Goal: Navigation & Orientation: Find specific page/section

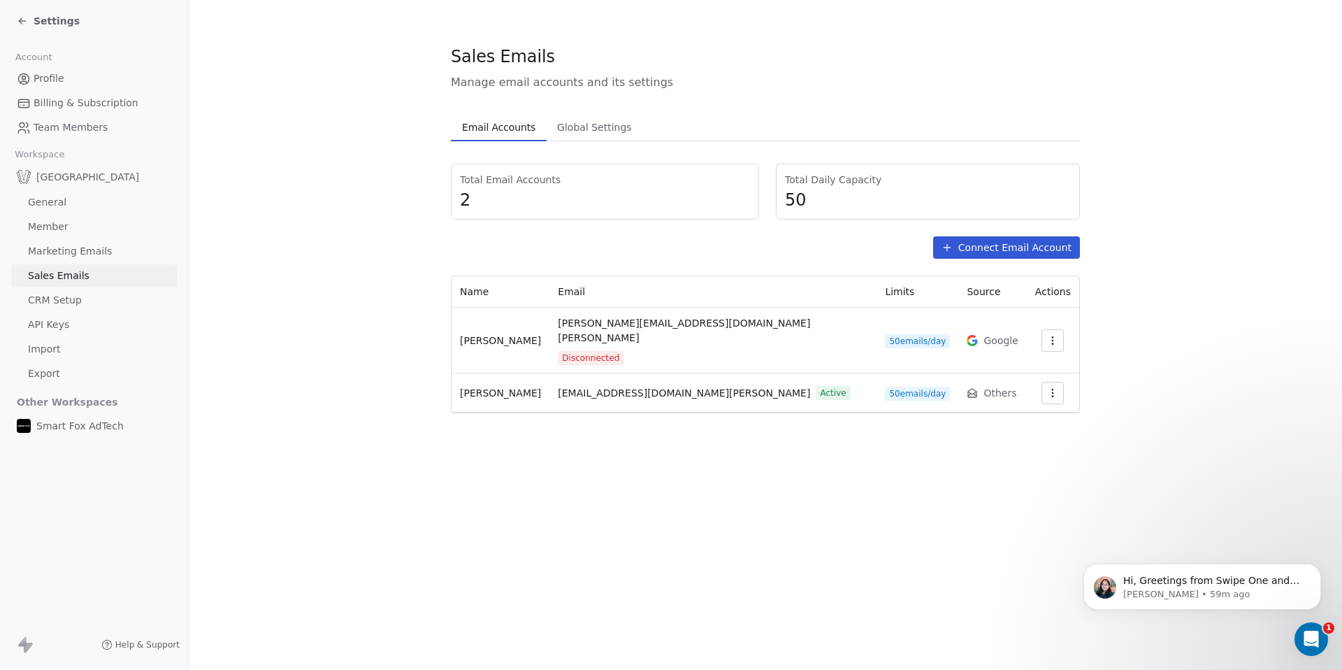
click at [1197, 240] on section "Sales Emails Manage email accounts and its settings Email Accounts Email Accoun…" at bounding box center [765, 229] width 1153 height 458
click at [19, 27] on div "Settings" at bounding box center [48, 21] width 63 height 14
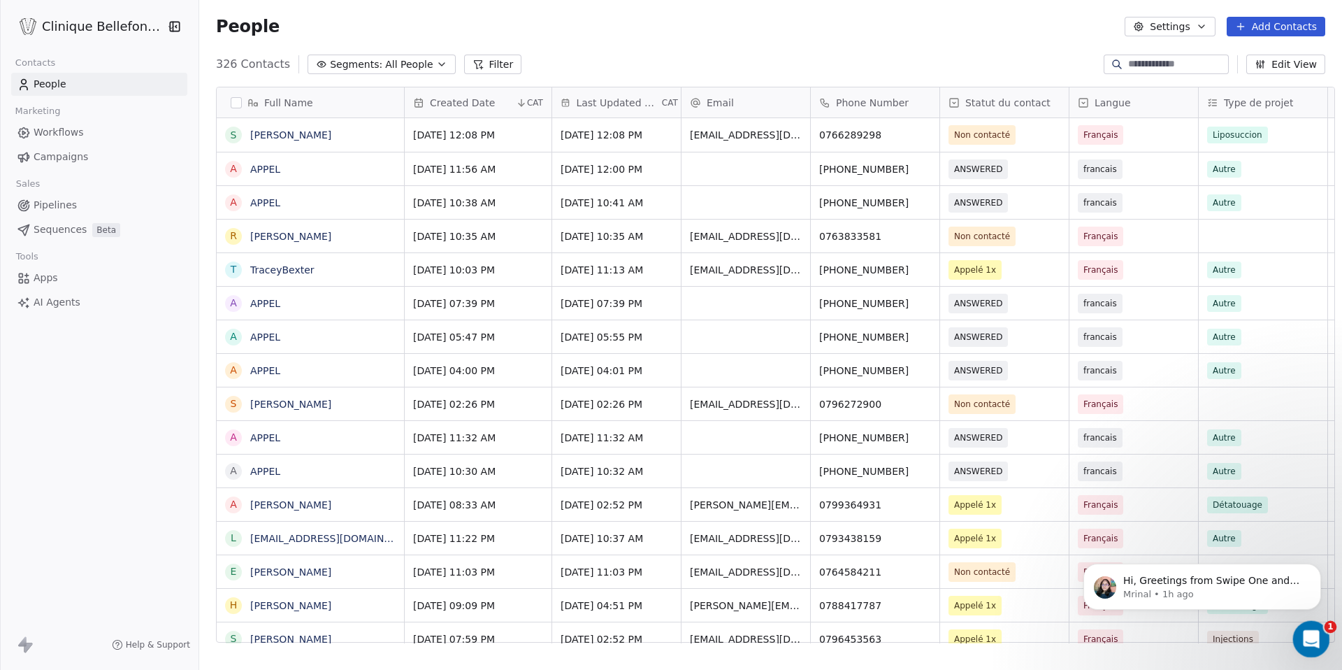
click at [1312, 630] on icon "Open Intercom Messenger" at bounding box center [1309, 637] width 23 height 23
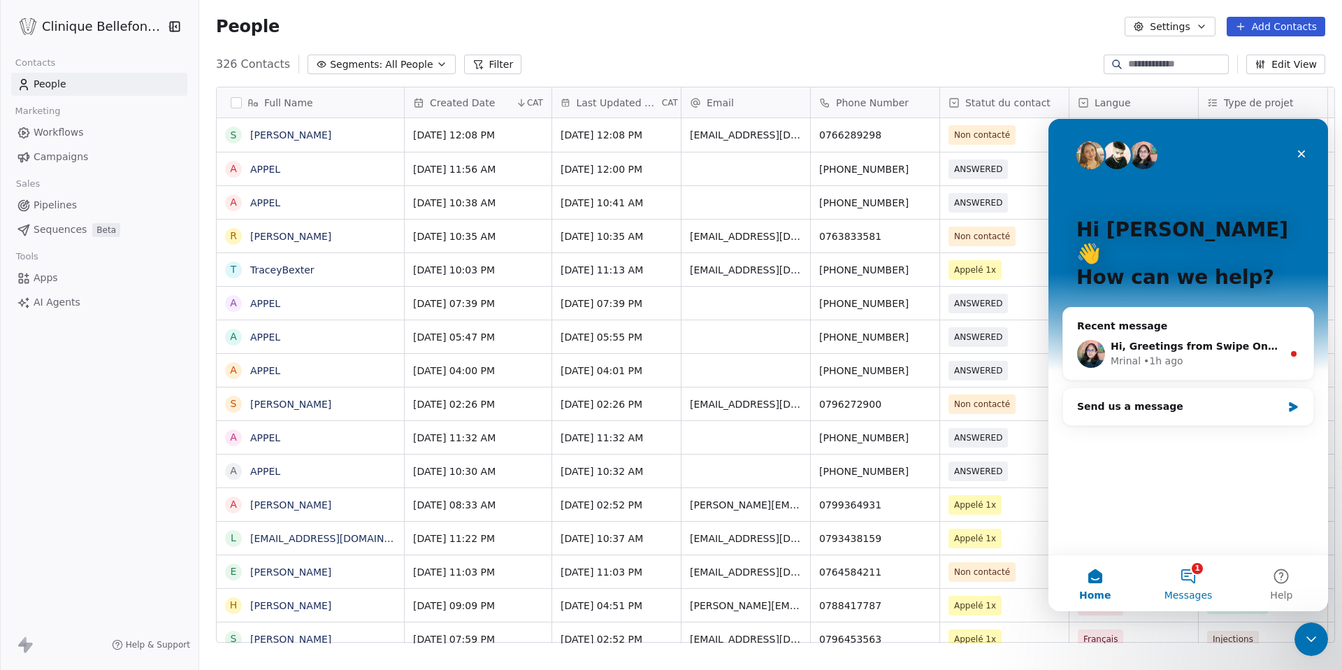
click at [1188, 579] on button "1 Messages" at bounding box center [1187, 583] width 93 height 56
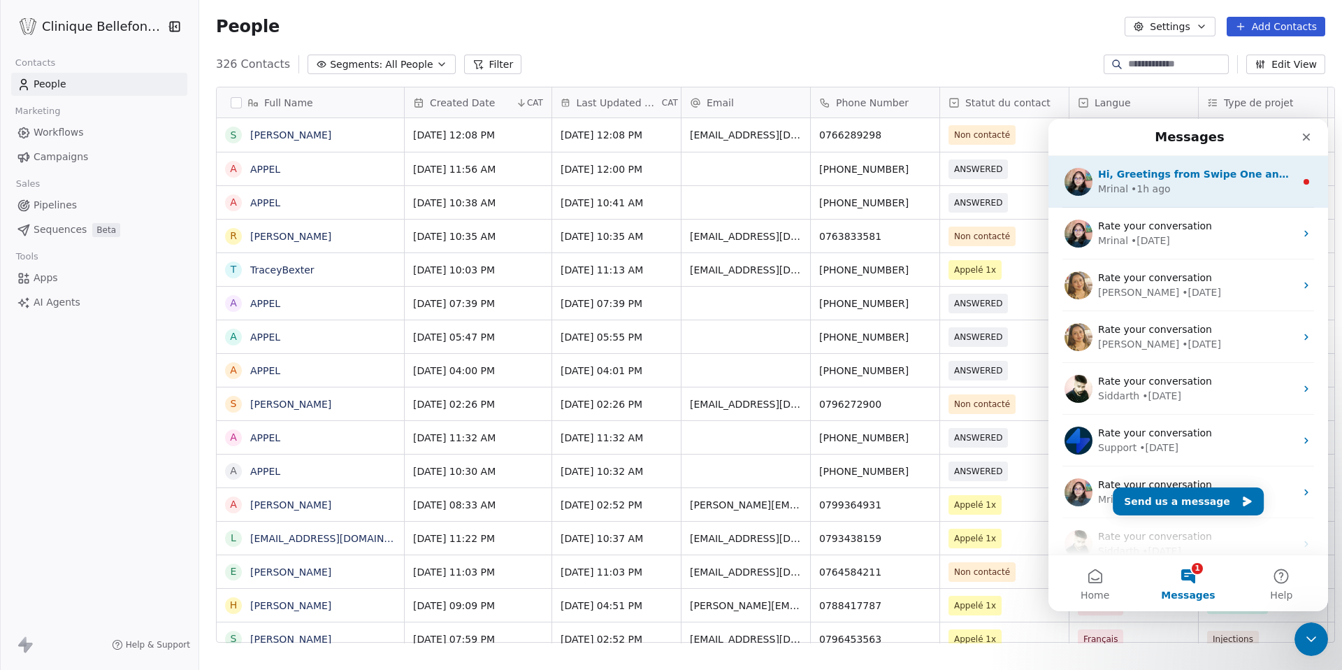
click at [1190, 189] on div "Mrinal • 1h ago" at bounding box center [1196, 189] width 197 height 15
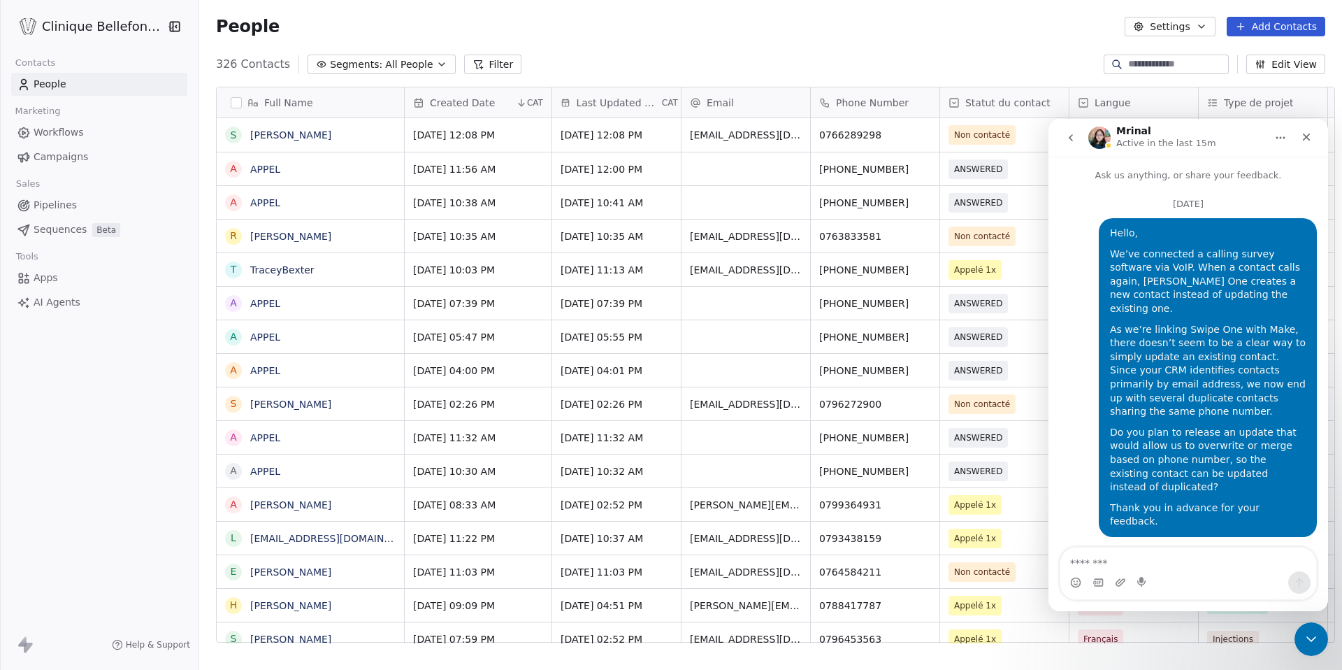
scroll to position [61, 0]
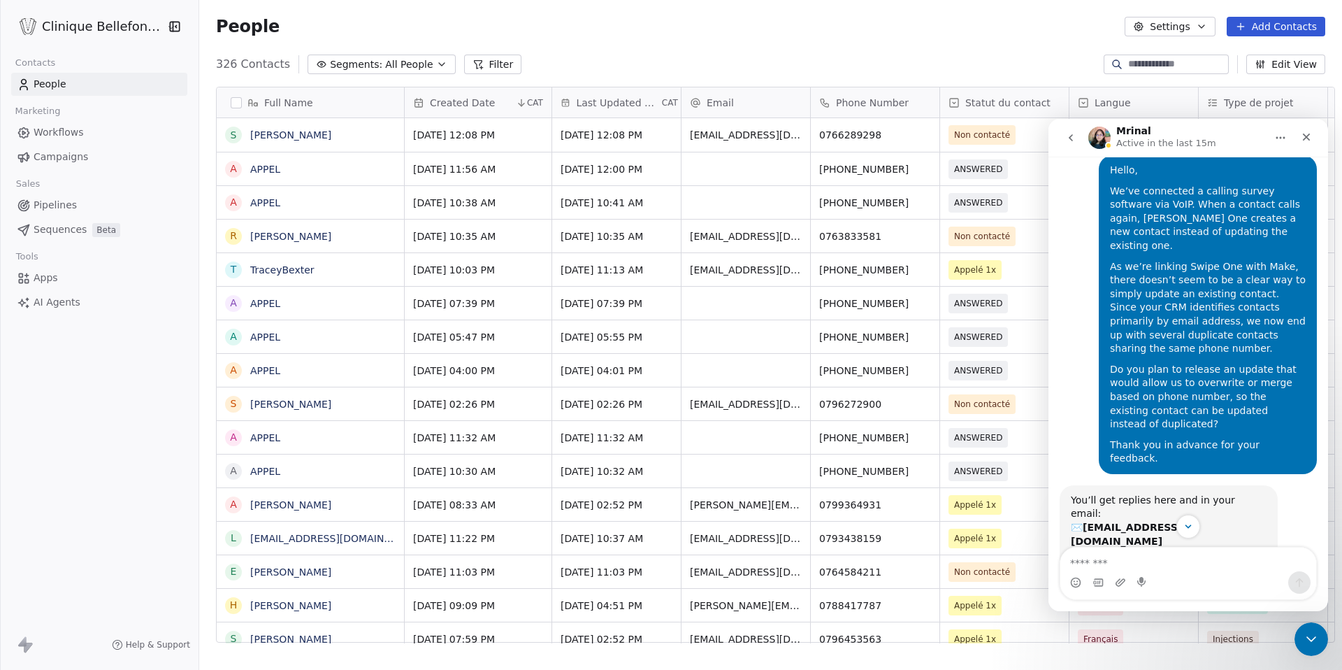
click at [928, 83] on div "Full Name S Samara Machkour A APPEL A APPEL R Romane Bezzola T TraceyBexter A A…" at bounding box center [770, 369] width 1143 height 589
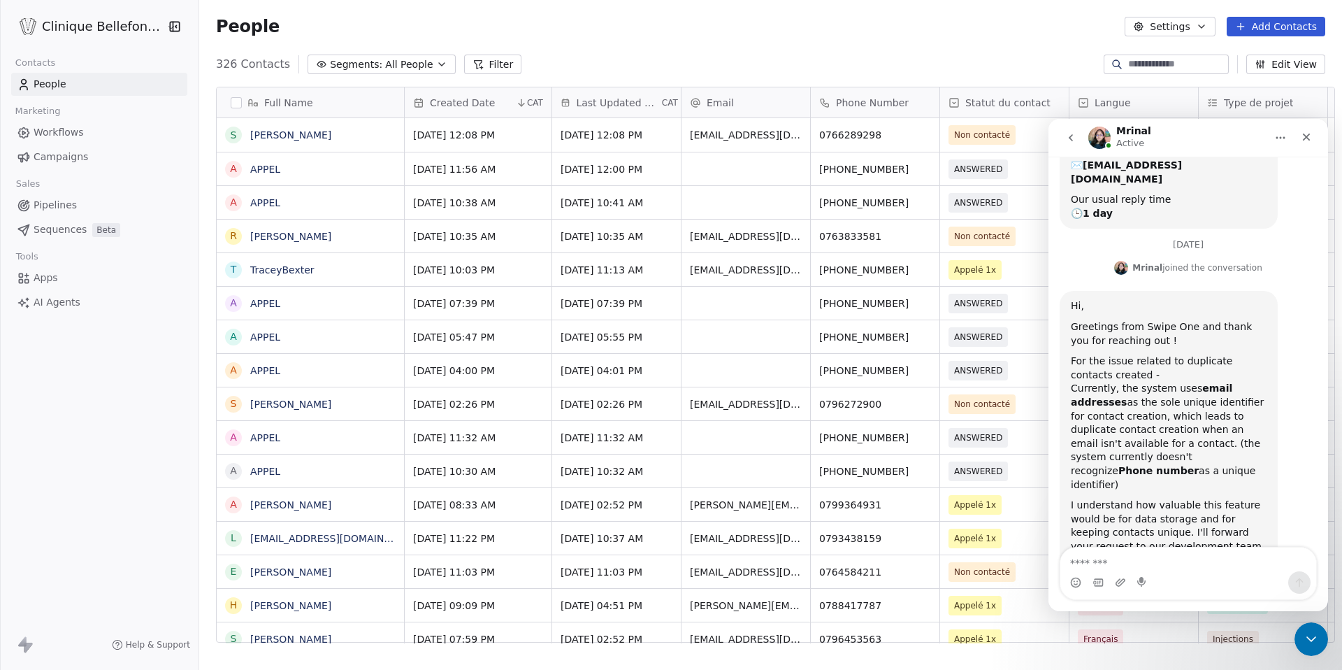
scroll to position [448, 0]
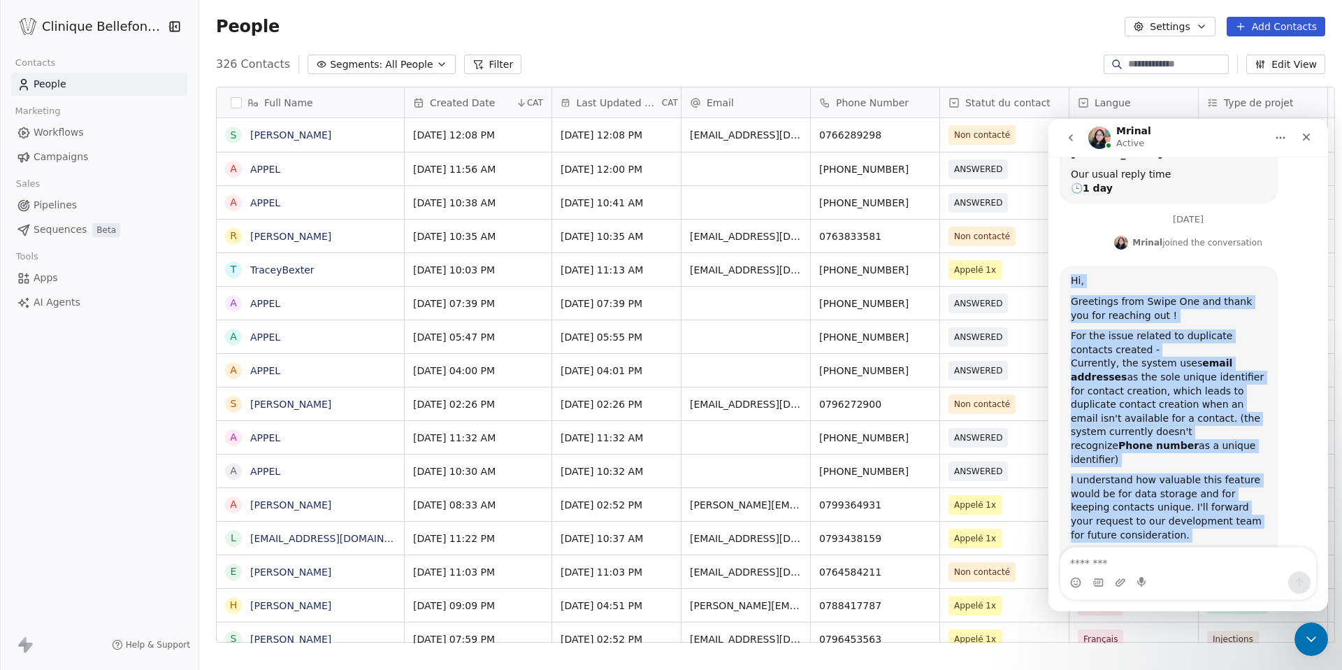
drag, startPoint x: 1164, startPoint y: 507, endPoint x: 1051, endPoint y: 218, distance: 310.5
click at [1051, 218] on div "September 17 Hello, We’ve connected a calling survey software via VoIP. When a …" at bounding box center [1188, 180] width 280 height 897
click at [1280, 383] on div "Hi, Greetings from Swipe One and thank you for reaching out ! For the issue rel…" at bounding box center [1188, 447] width 257 height 363
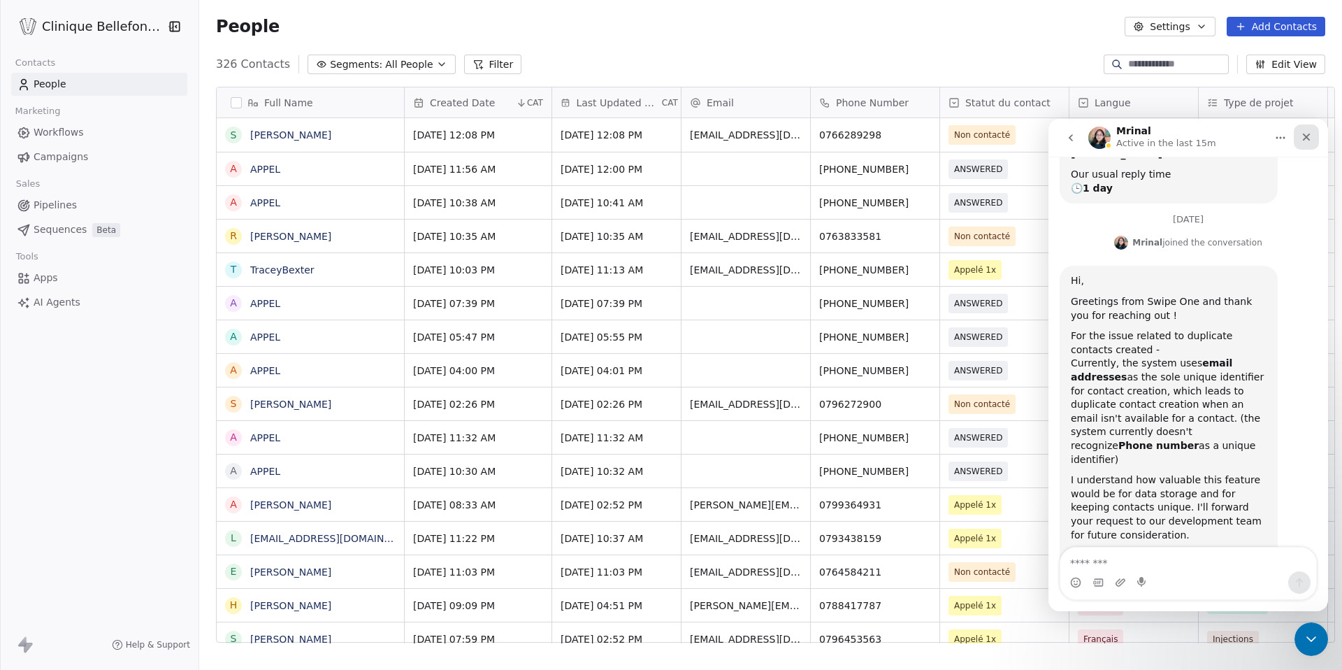
click at [1306, 146] on div "Close" at bounding box center [1306, 136] width 25 height 25
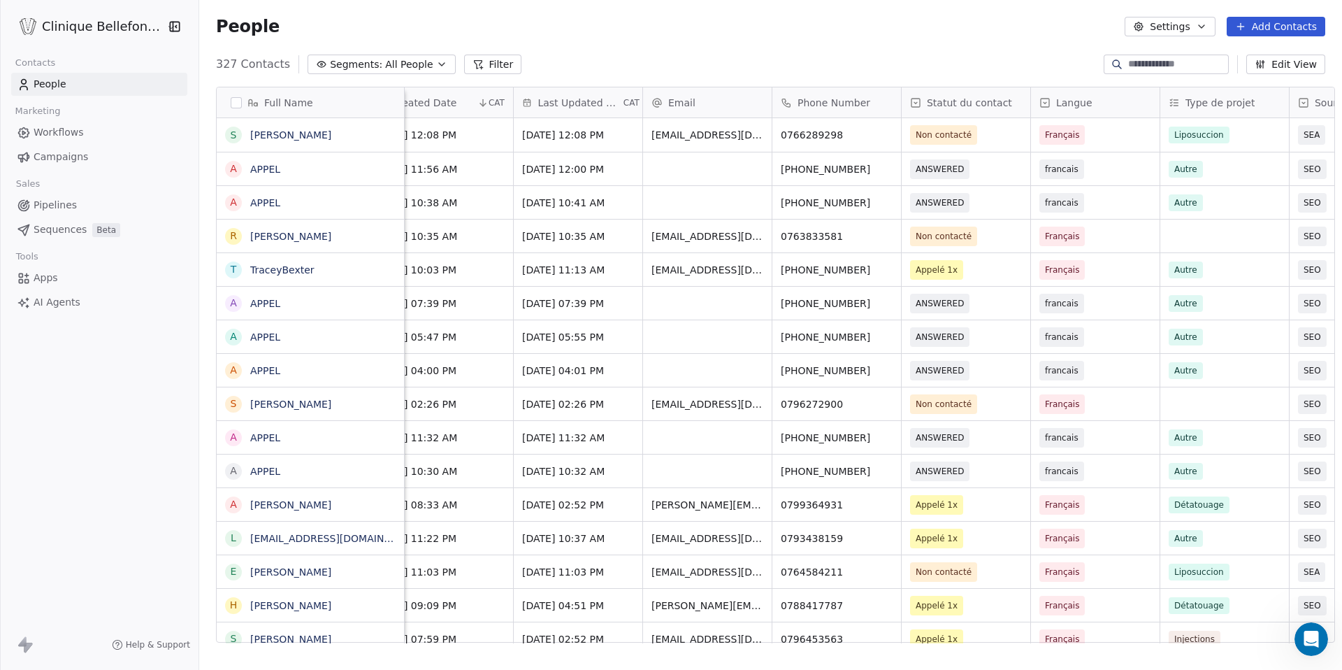
scroll to position [0, 41]
click at [340, 266] on span "TraceyBexter" at bounding box center [310, 270] width 119 height 14
click at [243, 269] on textarea "**********" at bounding box center [301, 274] width 186 height 43
type textarea "**********"
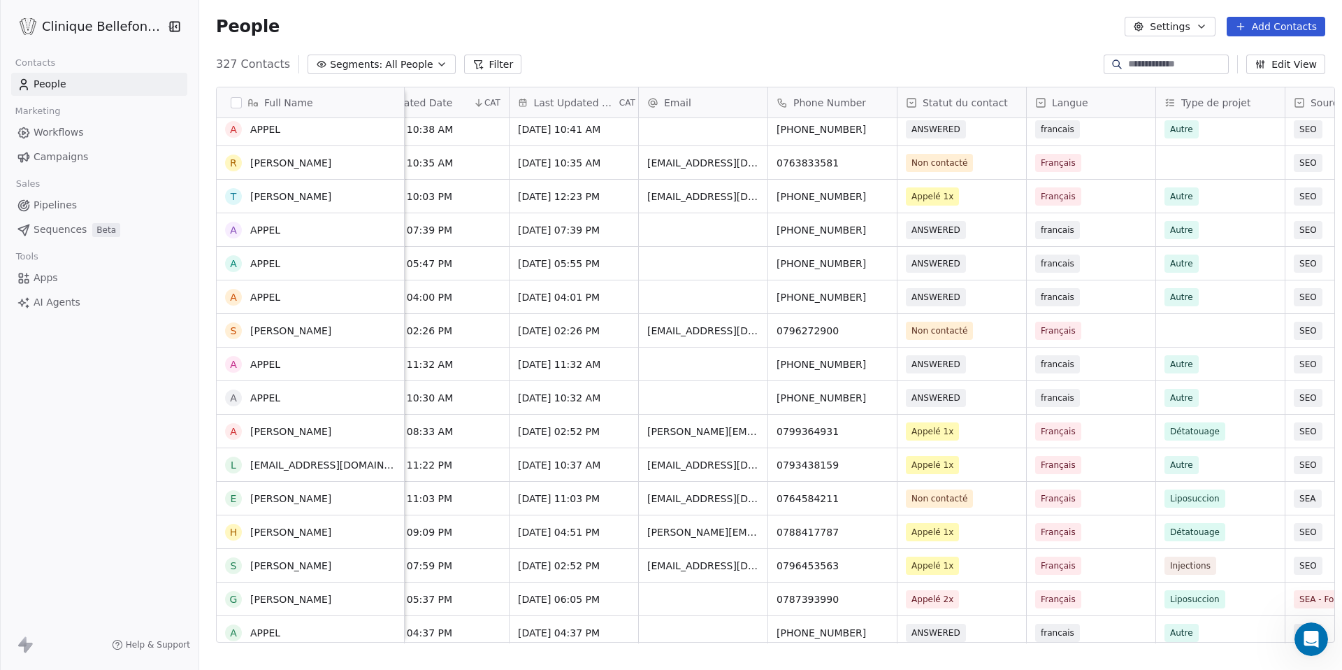
scroll to position [68, 0]
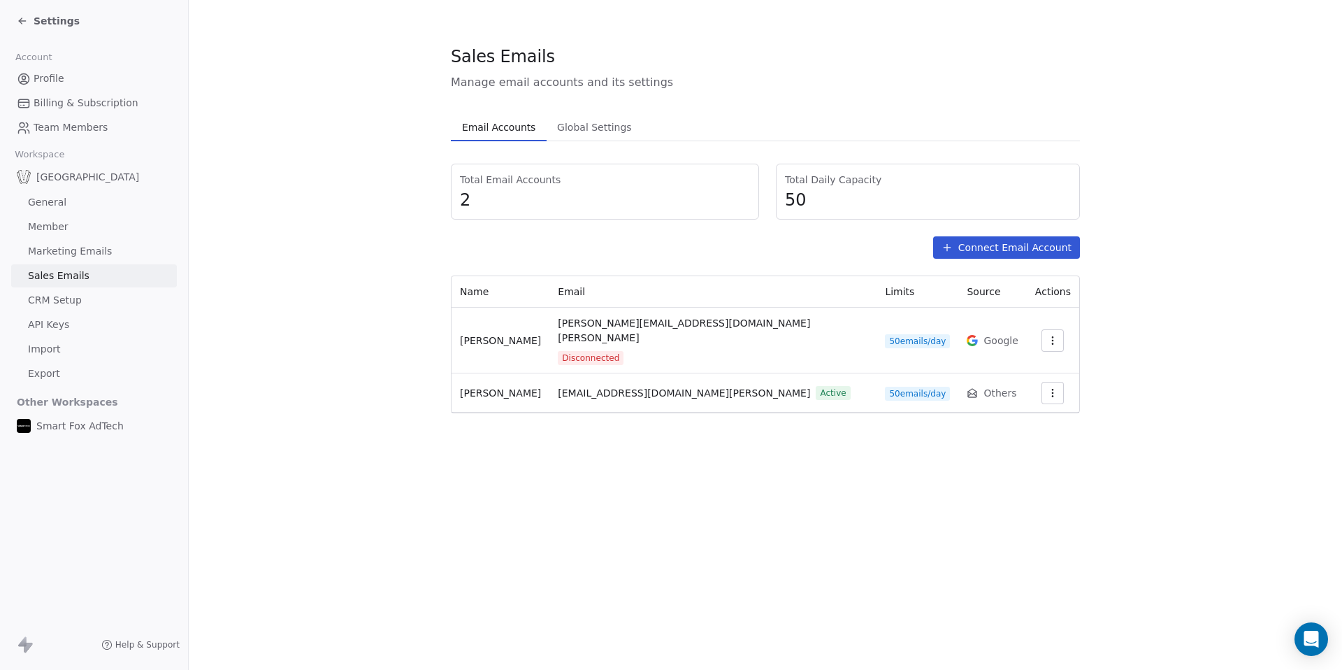
click at [48, 15] on span "Settings" at bounding box center [57, 21] width 46 height 14
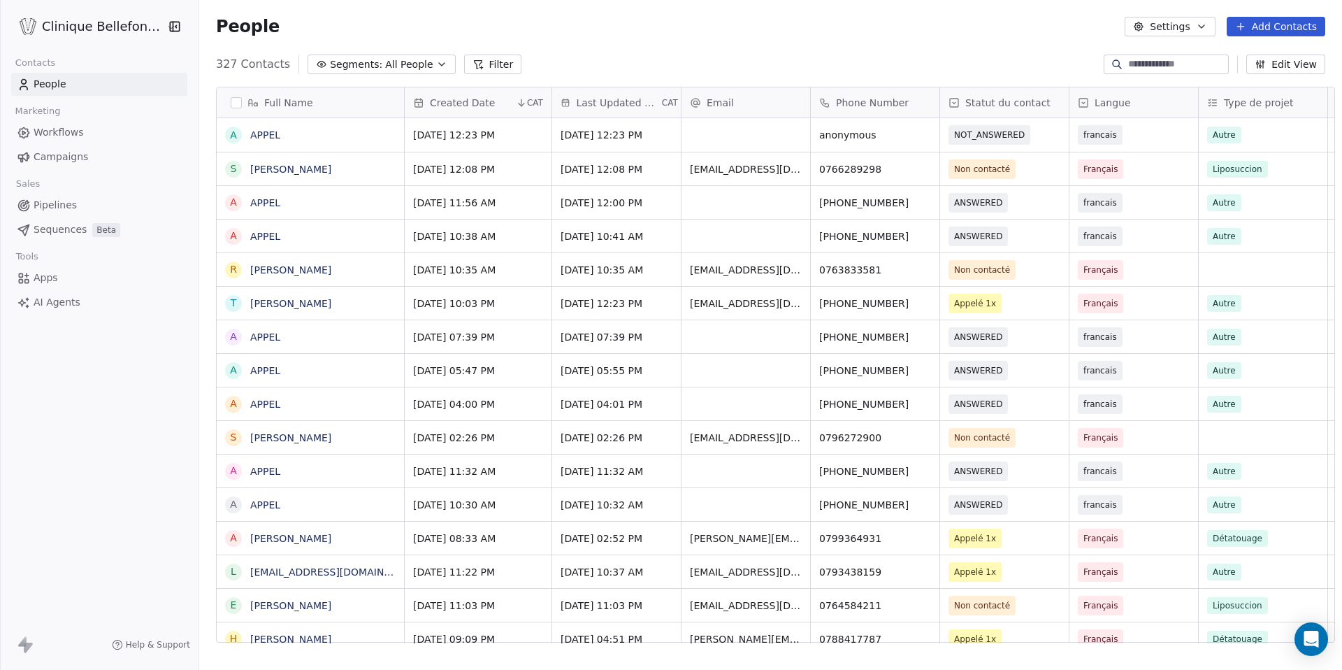
scroll to position [589, 1152]
click at [68, 127] on span "Workflows" at bounding box center [59, 132] width 50 height 15
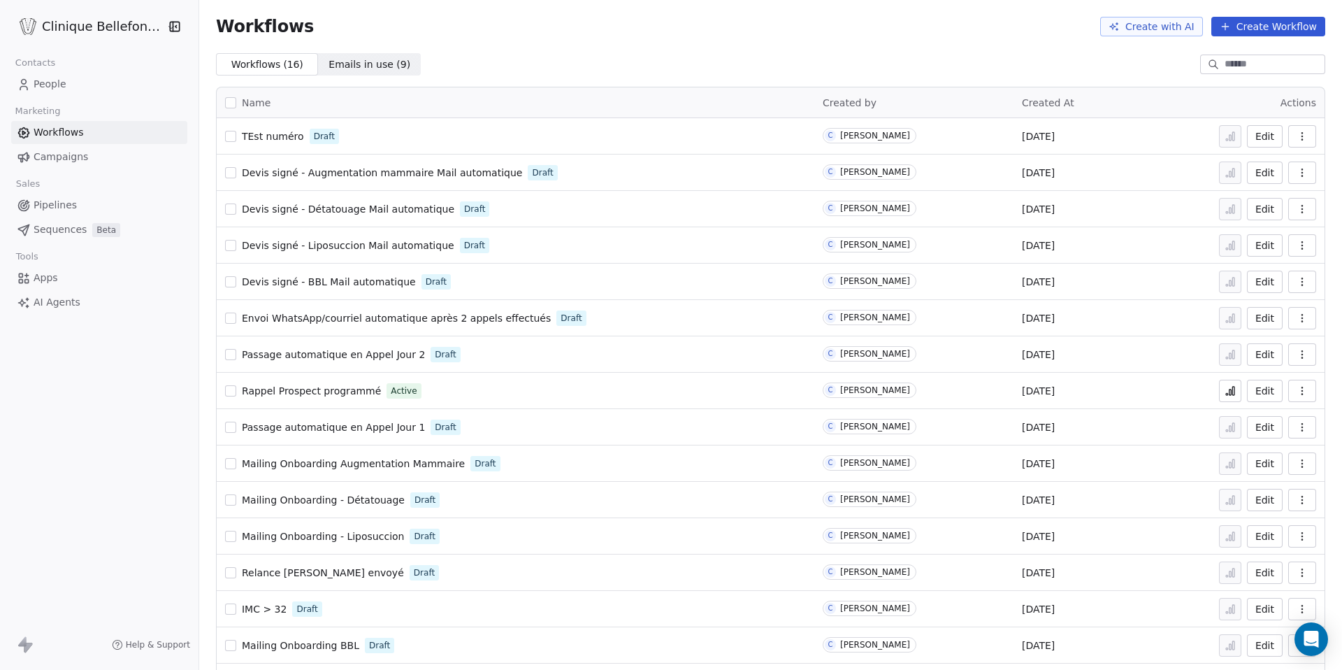
click at [72, 82] on link "People" at bounding box center [99, 84] width 176 height 23
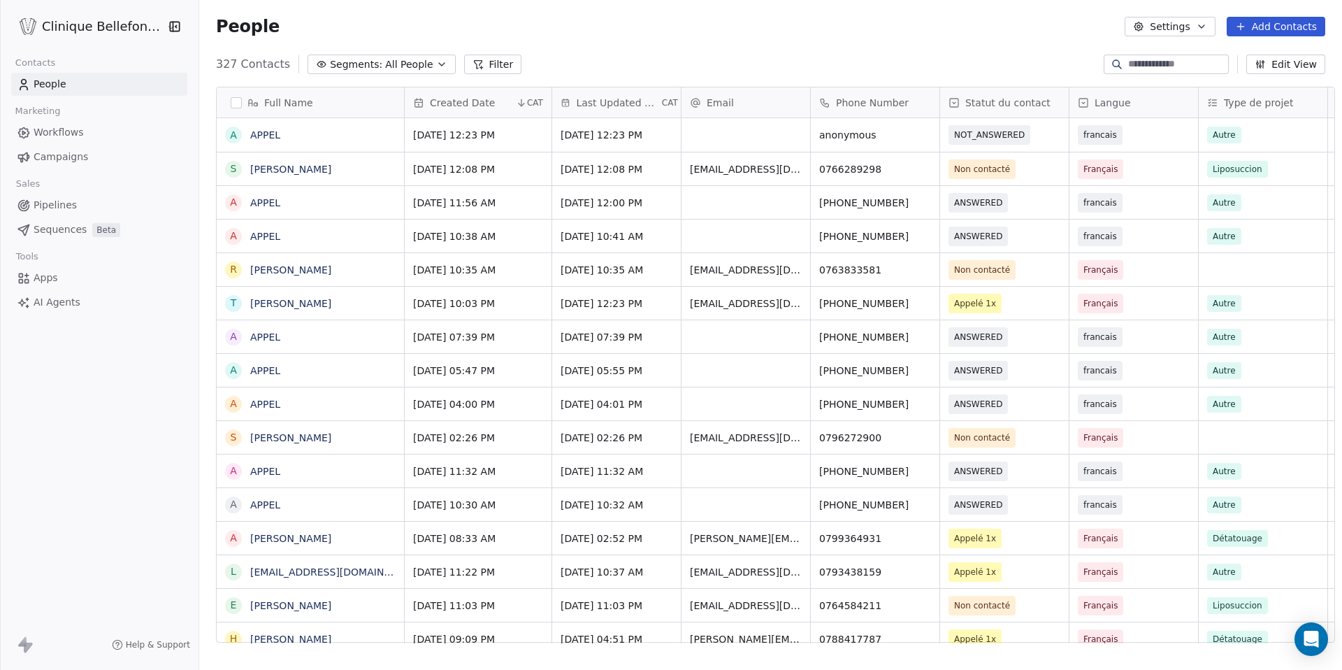
scroll to position [589, 1152]
